Goal: Use online tool/utility: Use online tool/utility

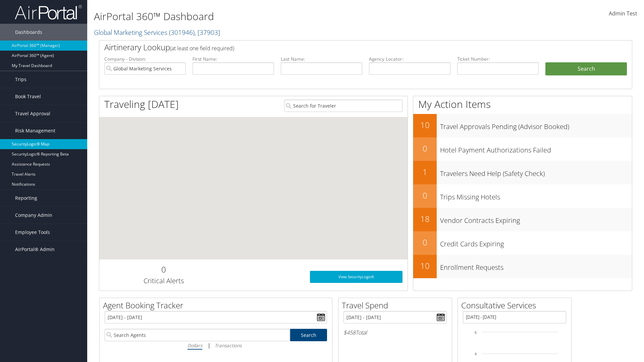
click at [44, 144] on link "SecurityLogic® Map" at bounding box center [43, 144] width 87 height 10
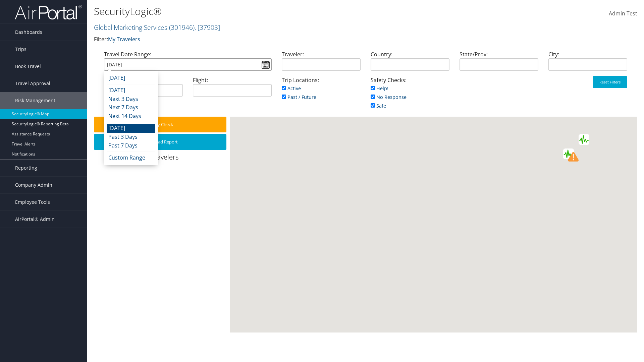
click at [187, 64] on input "[DATE]" at bounding box center [188, 64] width 168 height 12
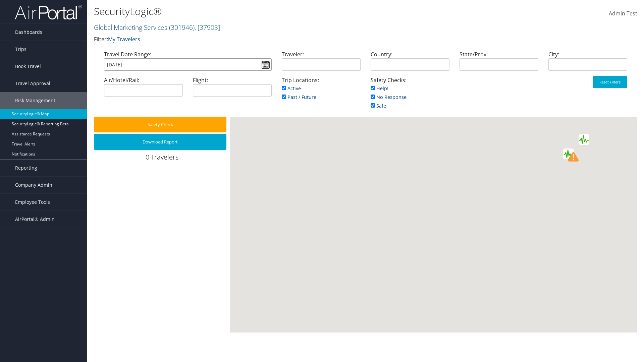
click at [187, 64] on input "[DATE]" at bounding box center [188, 64] width 168 height 12
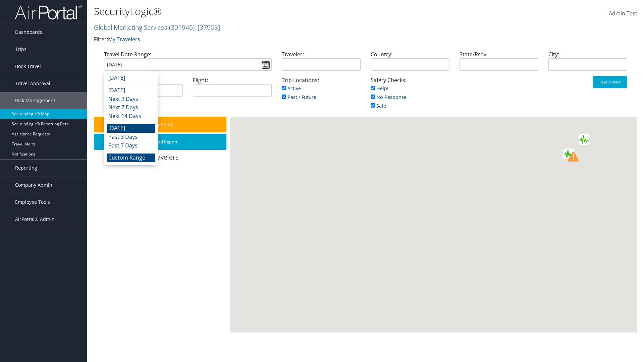
click at [131, 158] on li "Custom Range" at bounding box center [131, 158] width 49 height 9
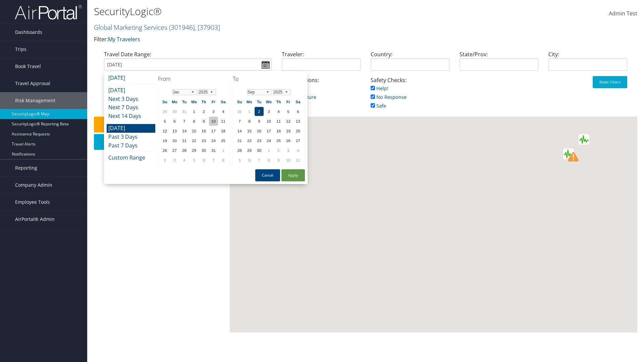
click at [213, 121] on td "10" at bounding box center [213, 121] width 9 height 9
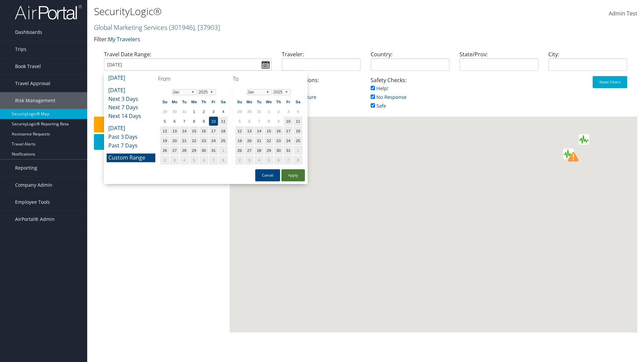
click at [288, 121] on td "10" at bounding box center [288, 121] width 9 height 9
click at [293, 175] on button "Apply" at bounding box center [292, 175] width 23 height 12
type input "01/10/2025"
